Goal: Information Seeking & Learning: Learn about a topic

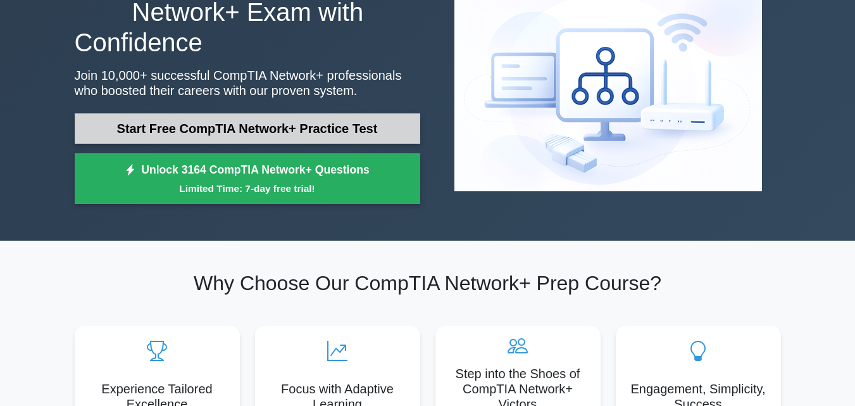
click at [287, 122] on link "Start Free CompTIA Network+ Practice Test" at bounding box center [248, 128] width 346 height 30
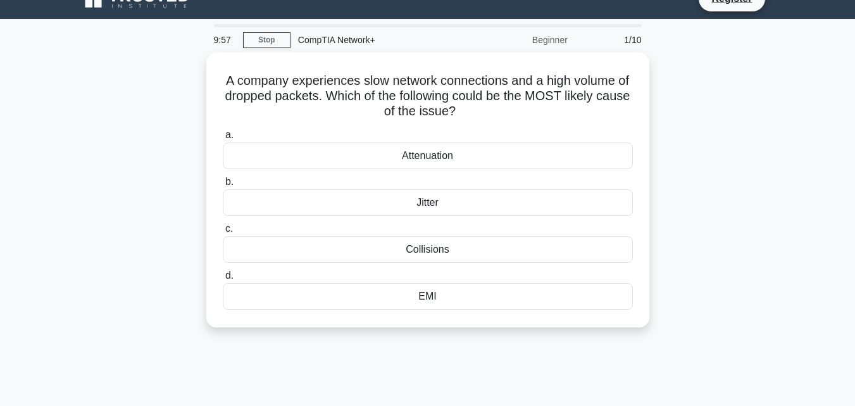
scroll to position [22, 0]
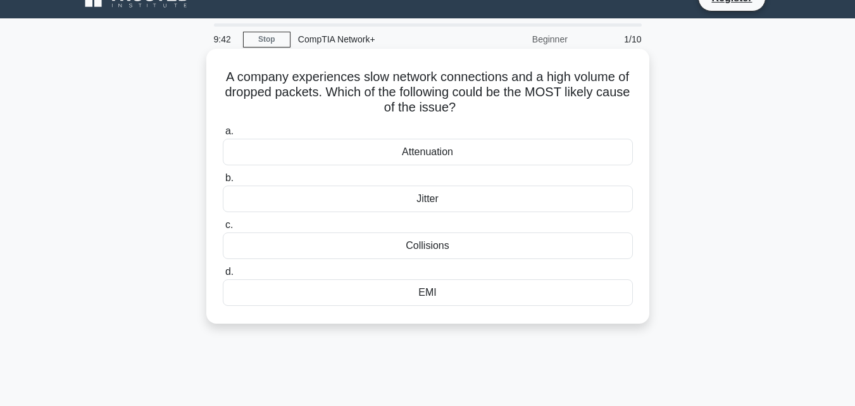
click at [445, 244] on div "Collisions" at bounding box center [428, 245] width 410 height 27
click at [223, 229] on input "c. Collisions" at bounding box center [223, 225] width 0 height 8
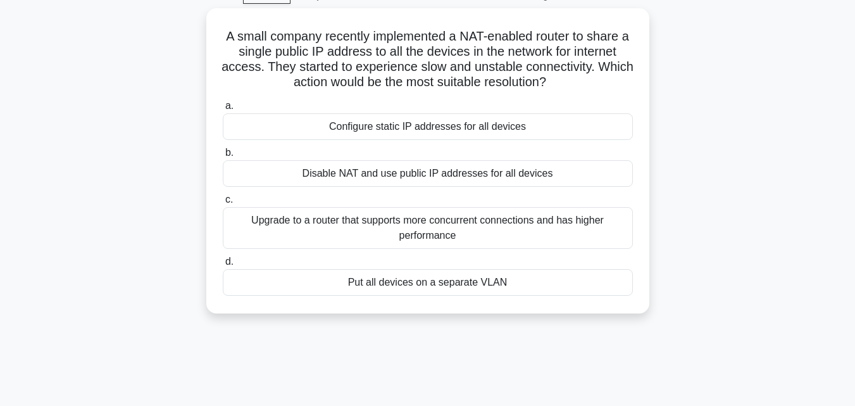
scroll to position [65, 0]
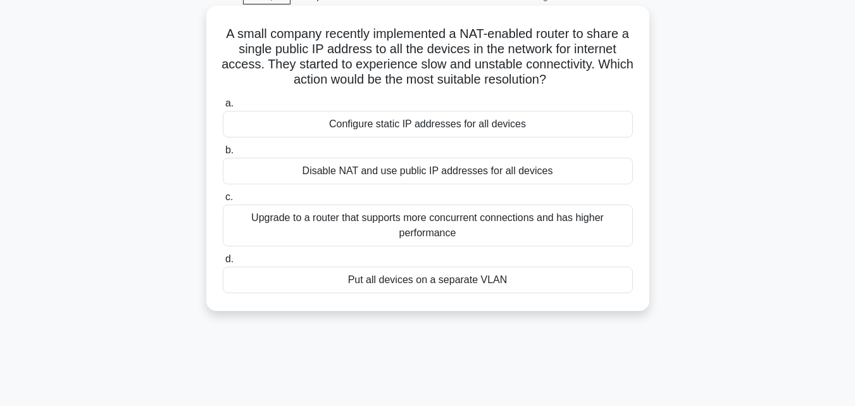
click at [459, 225] on div "Upgrade to a router that supports more concurrent connections and has higher pe…" at bounding box center [428, 226] width 410 height 42
click at [223, 201] on input "c. Upgrade to a router that supports more concurrent connections and has higher…" at bounding box center [223, 197] width 0 height 8
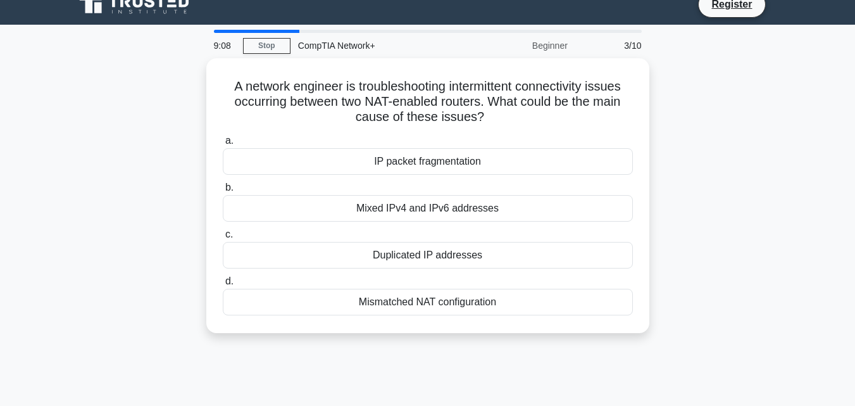
scroll to position [16, 0]
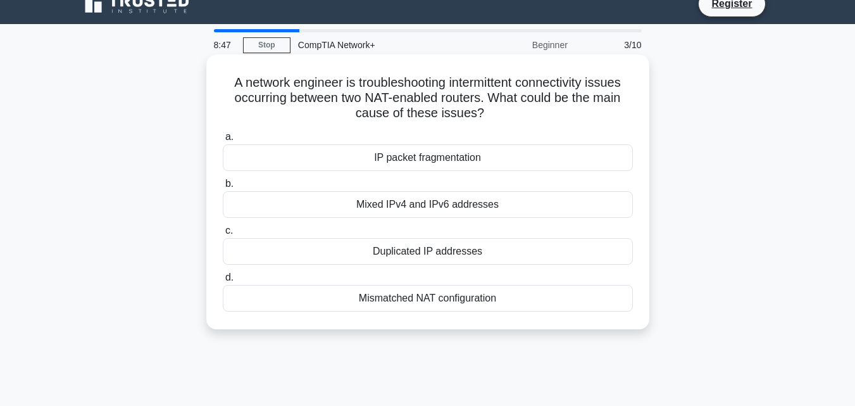
click at [463, 249] on div "Duplicated IP addresses" at bounding box center [428, 251] width 410 height 27
click at [223, 235] on input "c. Duplicated IP addresses" at bounding box center [223, 231] width 0 height 8
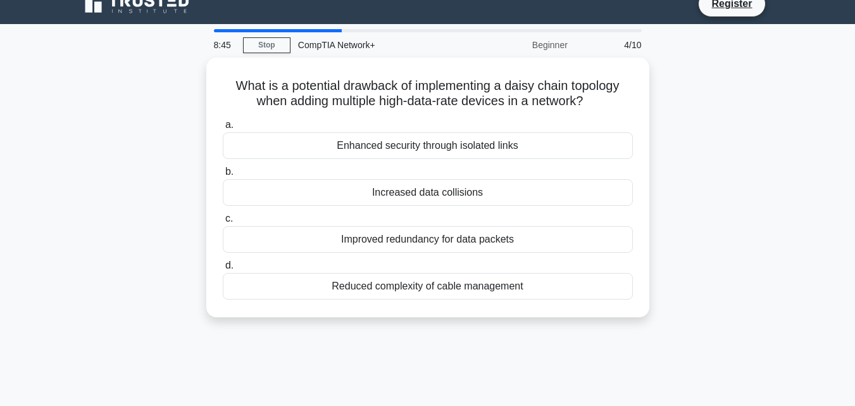
scroll to position [0, 0]
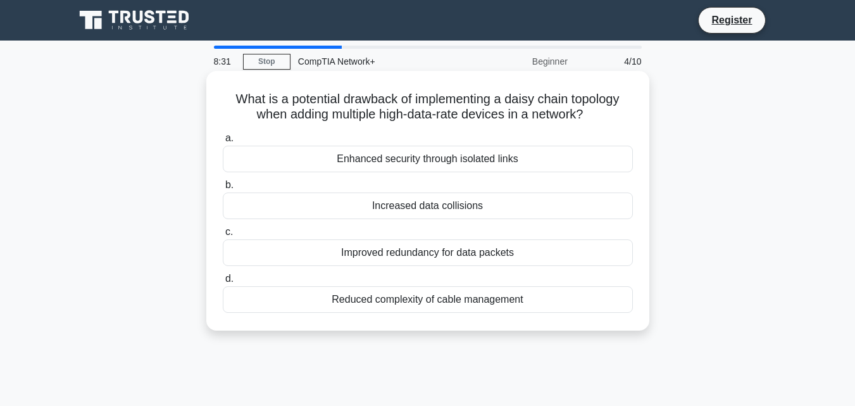
click at [485, 254] on div "Improved redundancy for data packets" at bounding box center [428, 252] width 410 height 27
click at [223, 236] on input "c. Improved redundancy for data packets" at bounding box center [223, 232] width 0 height 8
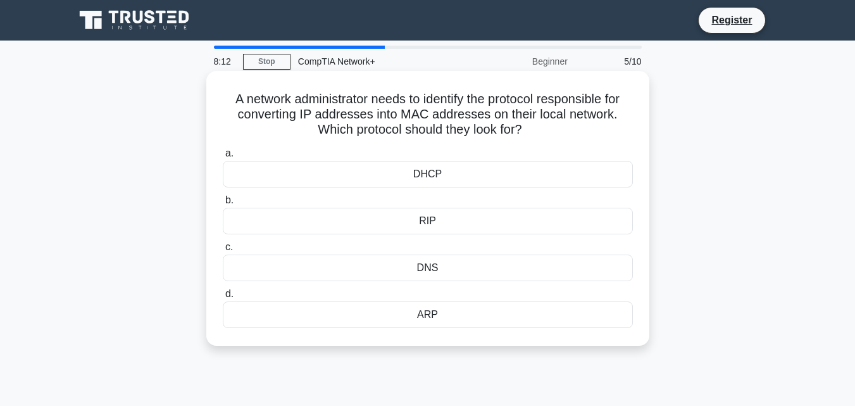
click at [431, 182] on div "DHCP" at bounding box center [428, 174] width 410 height 27
click at [223, 158] on input "a. DHCP" at bounding box center [223, 153] width 0 height 8
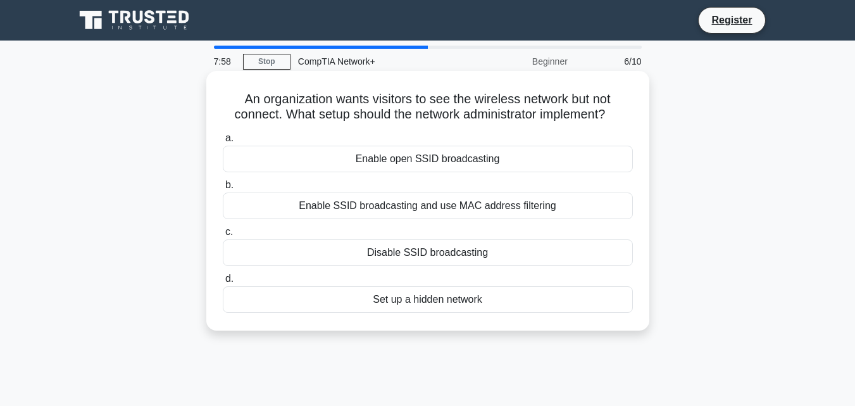
click at [454, 259] on div "Disable SSID broadcasting" at bounding box center [428, 252] width 410 height 27
click at [223, 236] on input "c. Disable SSID broadcasting" at bounding box center [223, 232] width 0 height 8
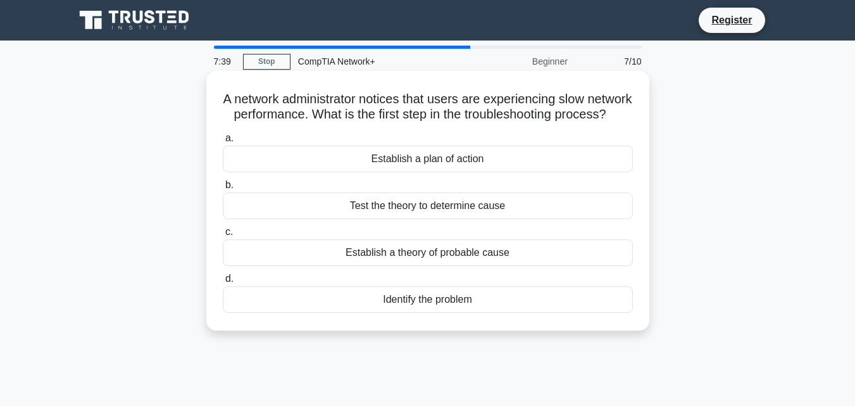
click at [446, 313] on div "Identify the problem" at bounding box center [428, 299] width 410 height 27
click at [223, 283] on input "d. Identify the problem" at bounding box center [223, 279] width 0 height 8
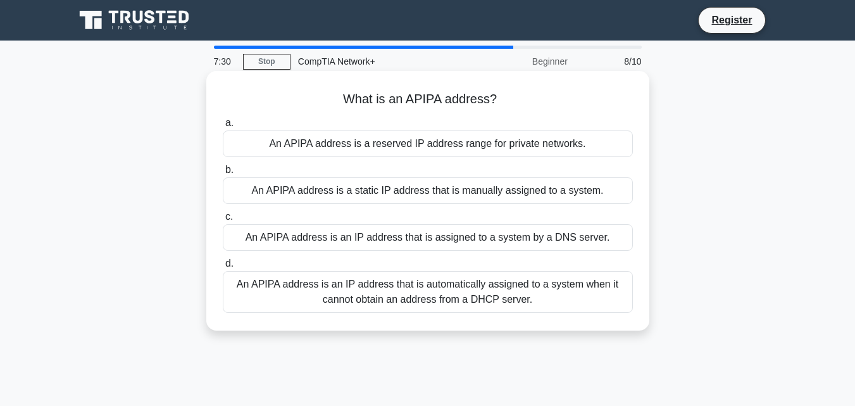
click at [433, 289] on div "An APIPA address is an IP address that is automatically assigned to a system wh…" at bounding box center [428, 292] width 410 height 42
click at [223, 268] on input "d. An APIPA address is an IP address that is automatically assigned to a system…" at bounding box center [223, 264] width 0 height 8
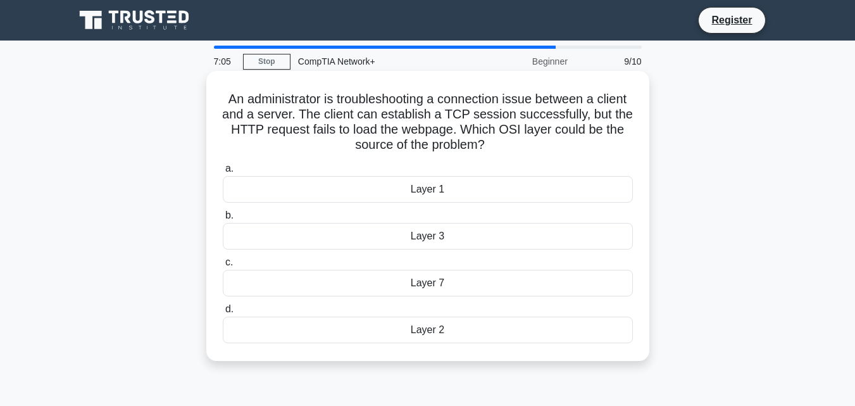
click at [433, 228] on div "Layer 3" at bounding box center [428, 236] width 410 height 27
click at [223, 220] on input "b. Layer 3" at bounding box center [223, 215] width 0 height 8
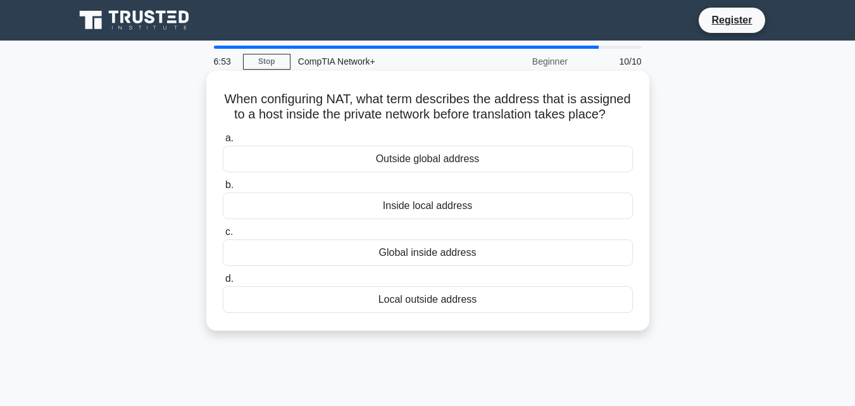
click at [453, 219] on div "Inside local address" at bounding box center [428, 206] width 410 height 27
click at [223, 189] on input "b. Inside local address" at bounding box center [223, 185] width 0 height 8
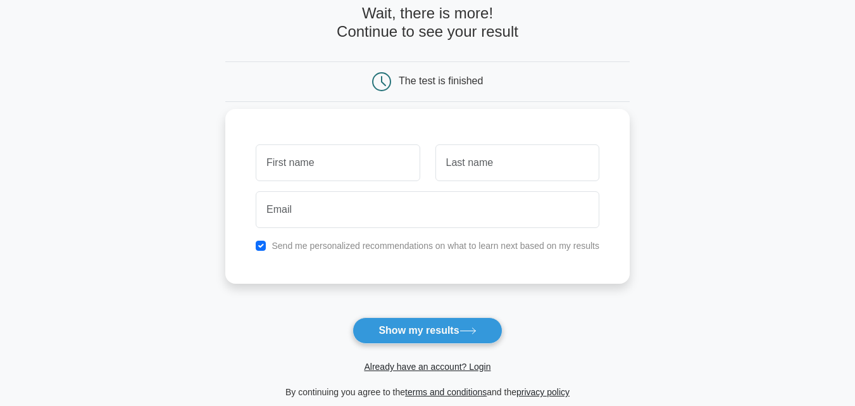
scroll to position [67, 0]
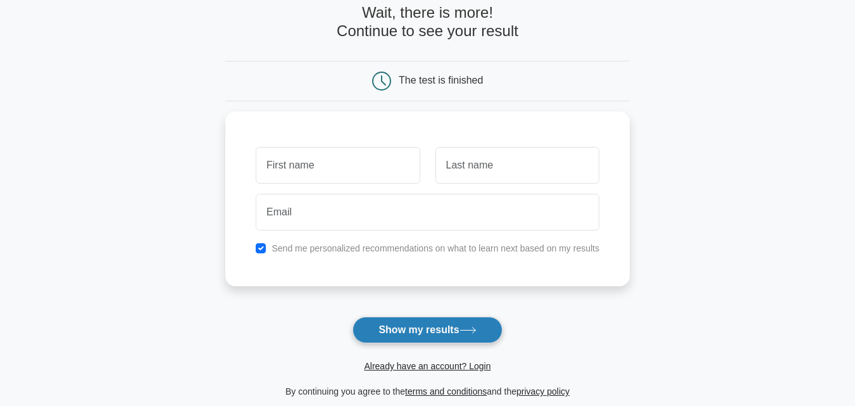
click at [423, 339] on button "Show my results" at bounding box center [427, 330] width 149 height 27
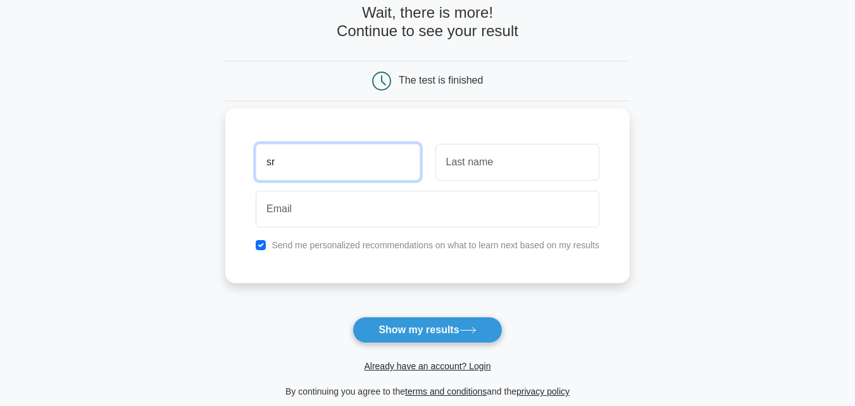
type input "Srushti"
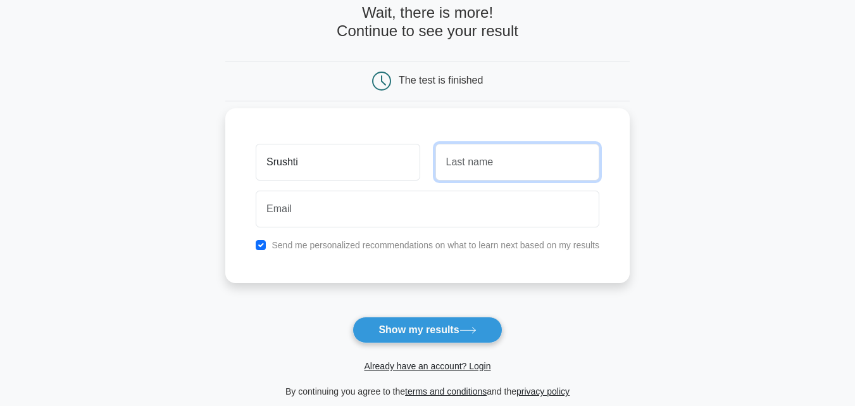
click at [452, 176] on input "text" at bounding box center [518, 162] width 164 height 37
type input "[PERSON_NAME]"
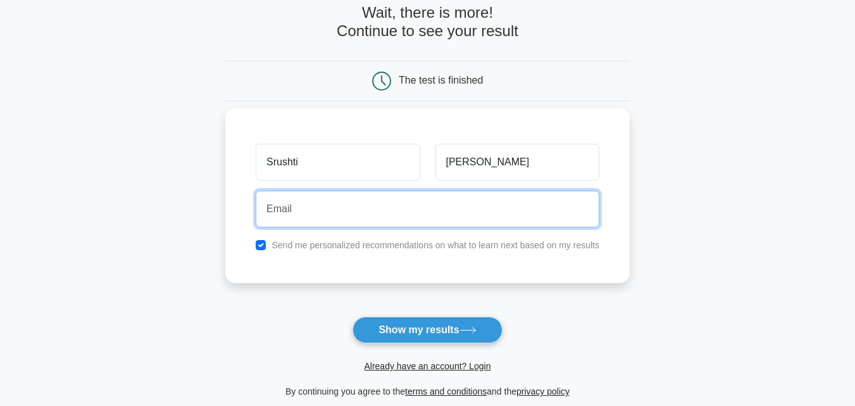
click at [345, 207] on input "email" at bounding box center [428, 209] width 344 height 37
type input "[PERSON_NAME][EMAIL_ADDRESS][DOMAIN_NAME]"
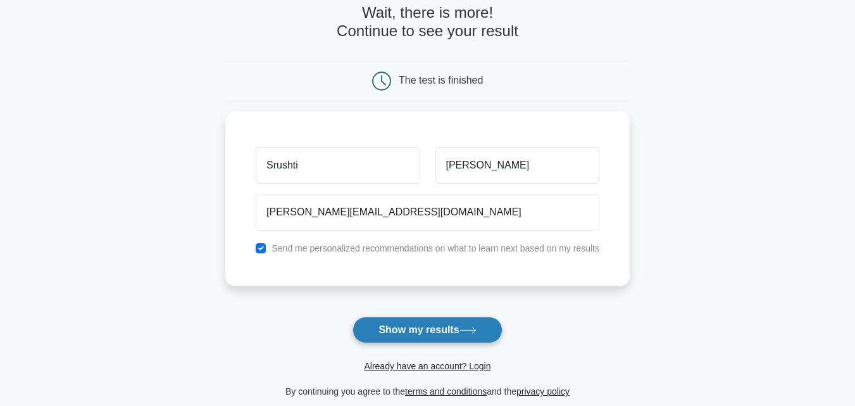
click at [419, 322] on button "Show my results" at bounding box center [427, 330] width 149 height 27
